Goal: Information Seeking & Learning: Understand process/instructions

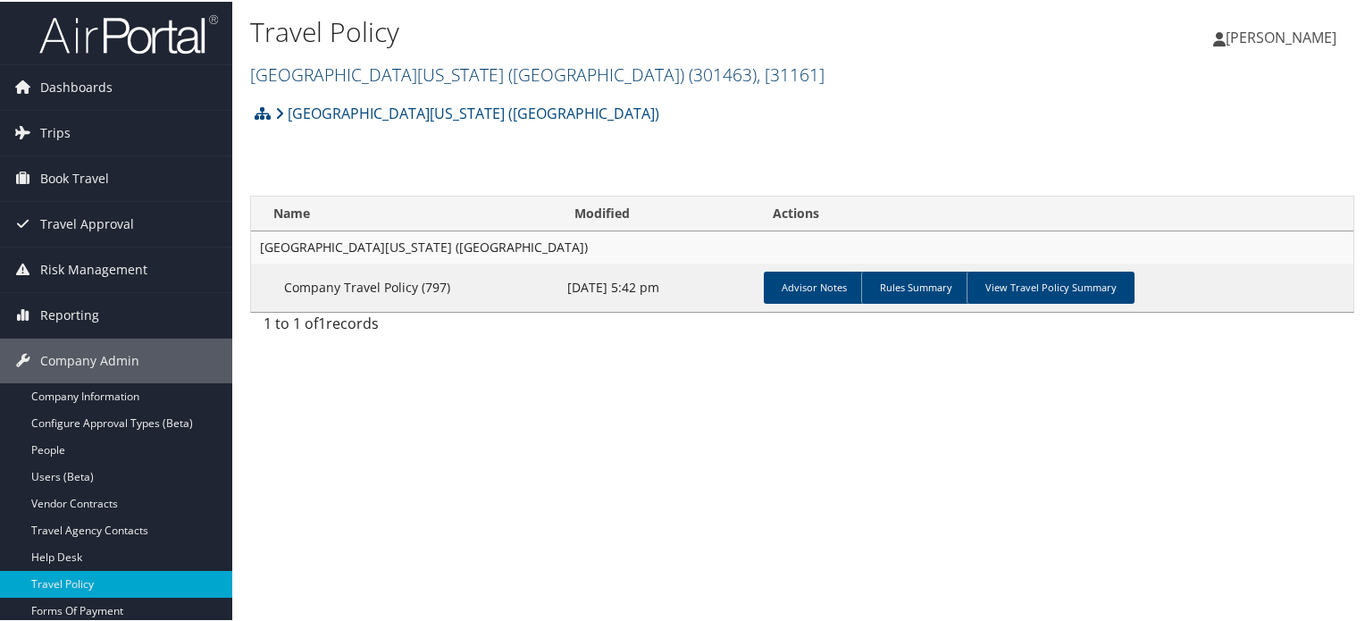
click at [519, 80] on link "University of Southern California (USC) ( 301463 ) , [ 31161 ]" at bounding box center [537, 73] width 574 height 24
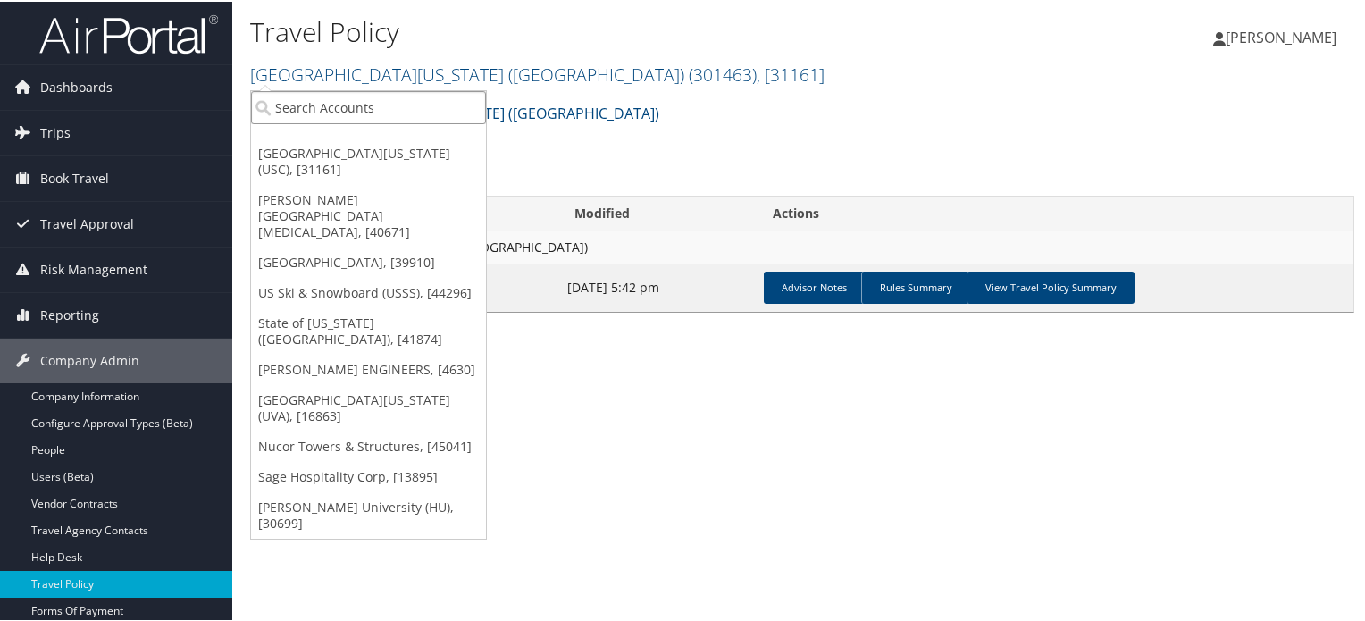
click at [386, 118] on input "search" at bounding box center [368, 105] width 235 height 33
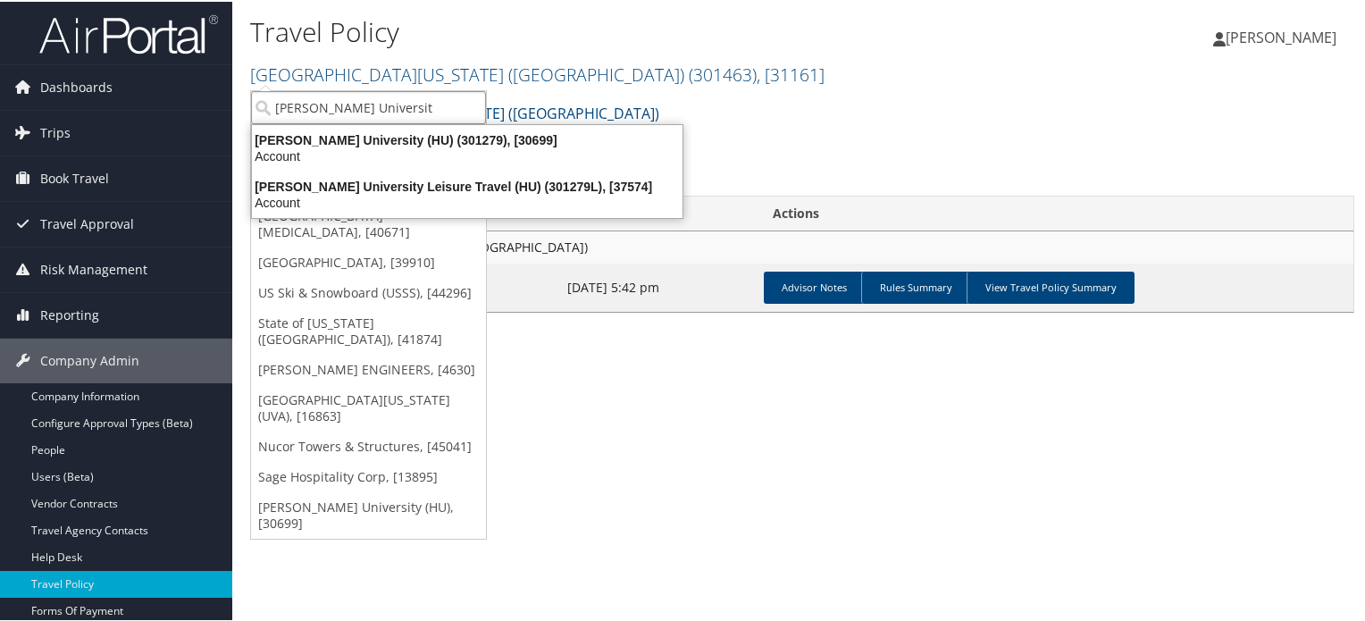
type input "[PERSON_NAME][GEOGRAPHIC_DATA]"
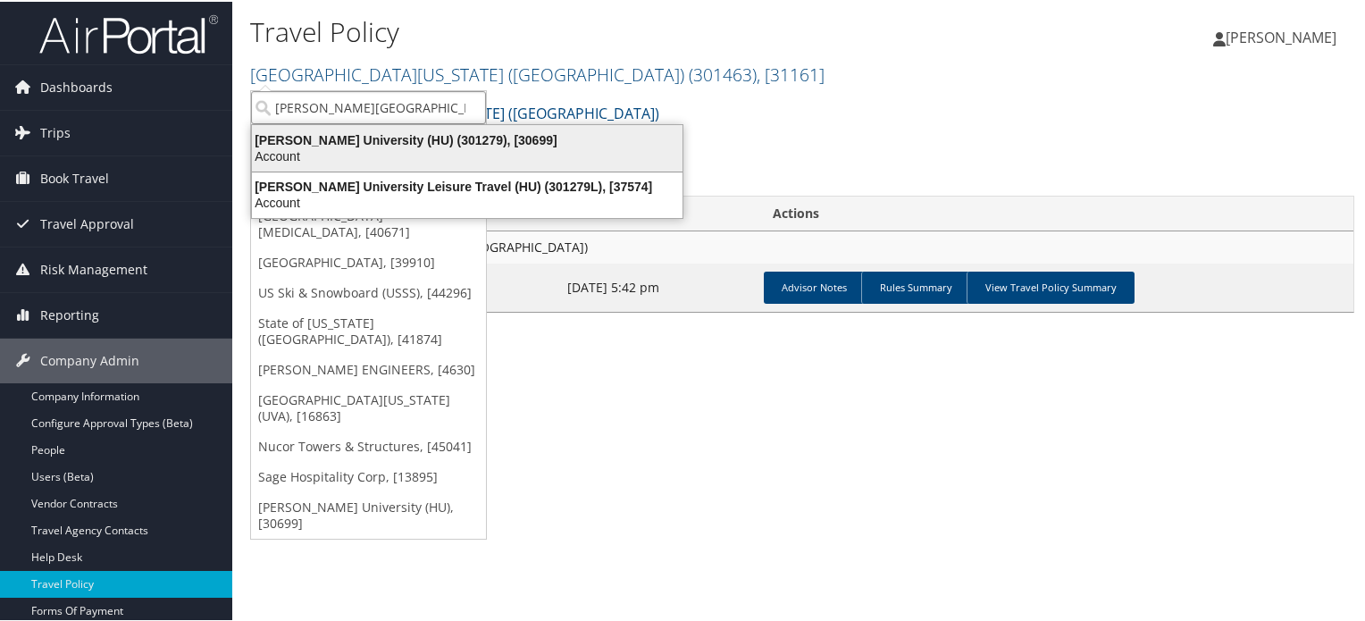
click at [389, 131] on div "Howard University (HU) (301279), [30699]" at bounding box center [467, 138] width 452 height 16
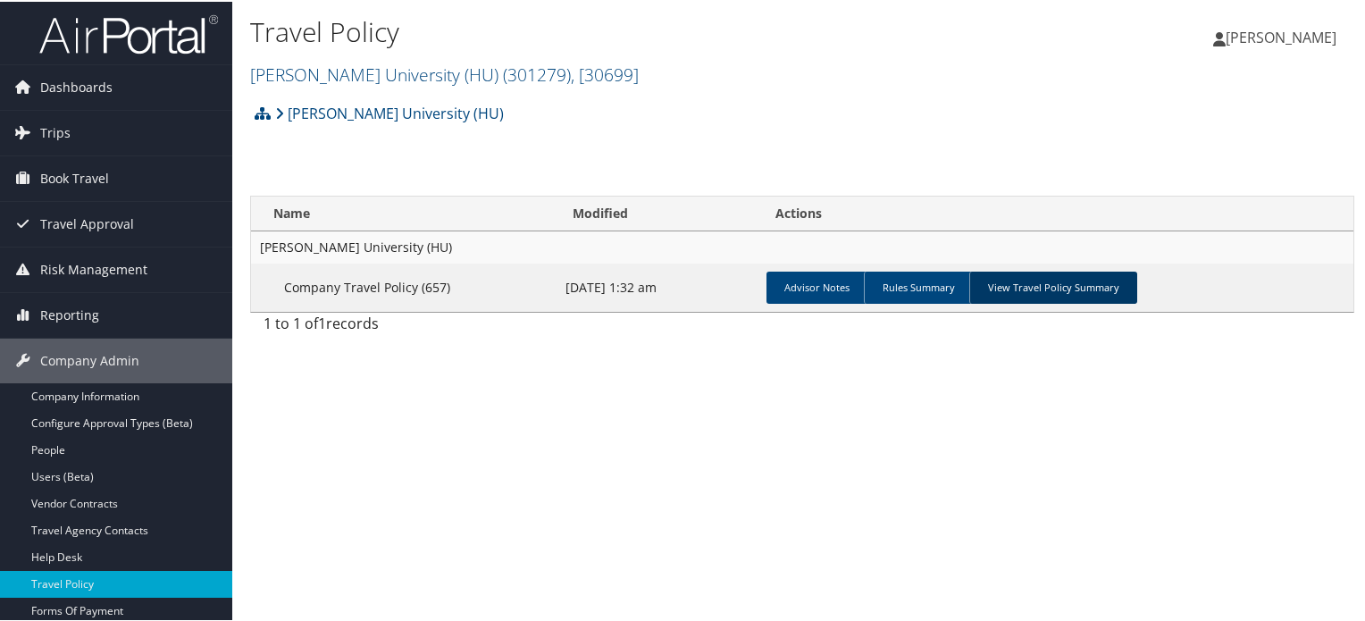
click at [1054, 280] on link "View Travel Policy Summary" at bounding box center [1053, 286] width 168 height 32
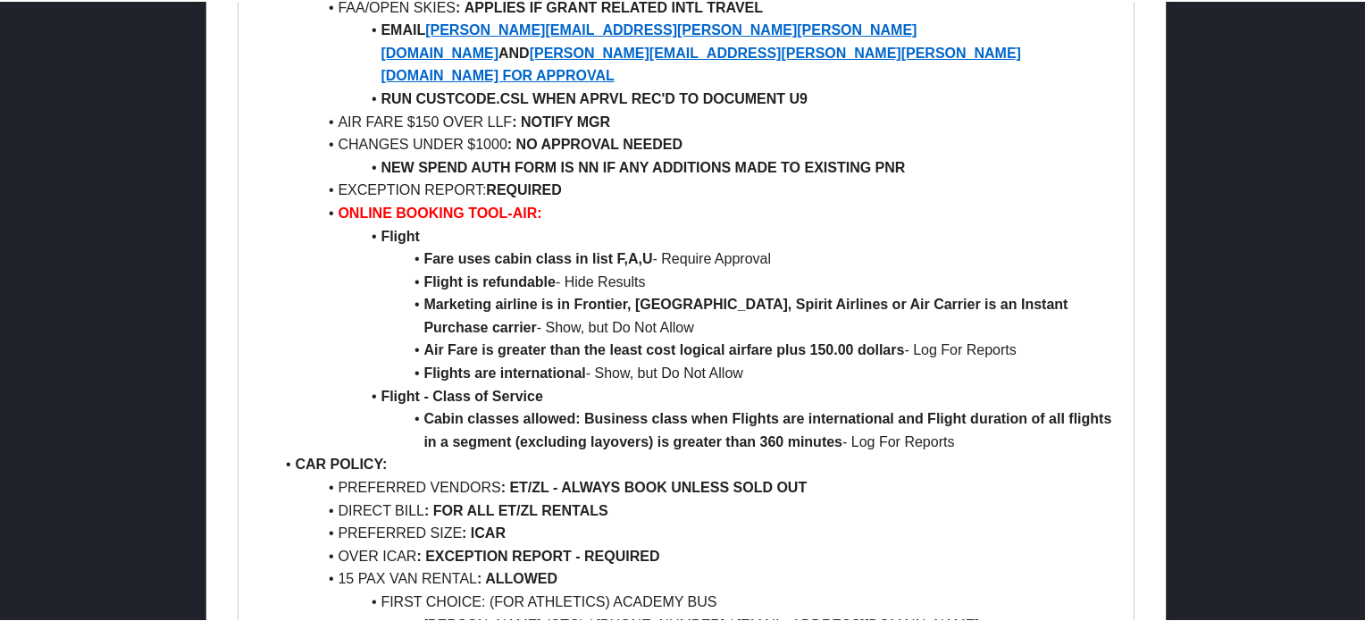
scroll to position [983, 0]
